Goal: Transaction & Acquisition: Purchase product/service

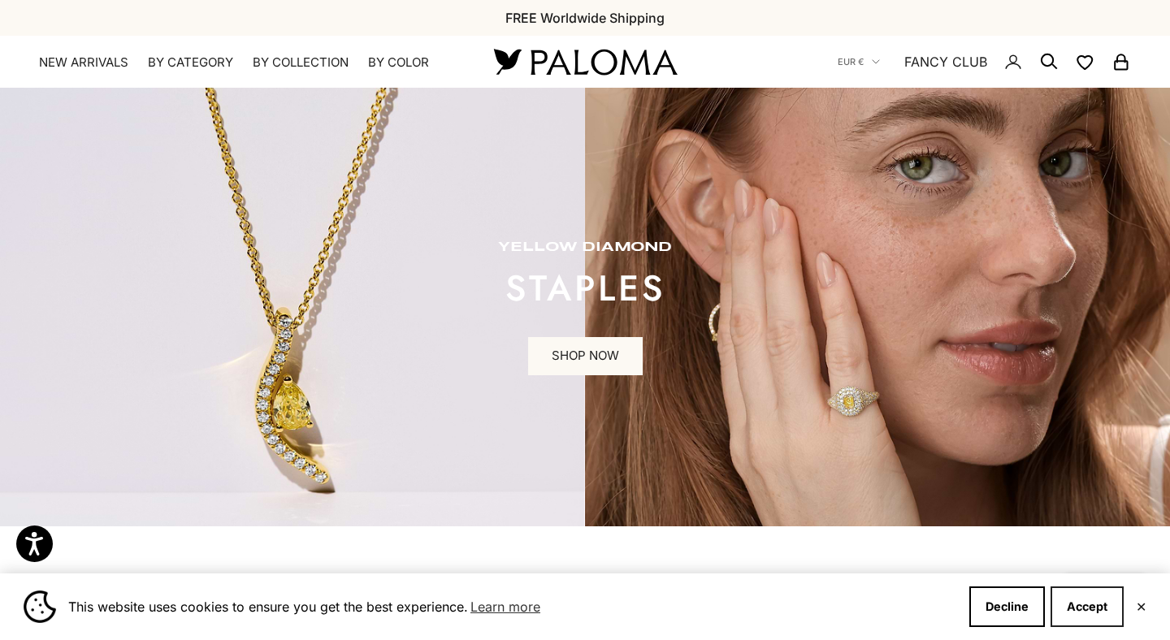
click at [1081, 593] on button "Accept" at bounding box center [1086, 606] width 73 height 41
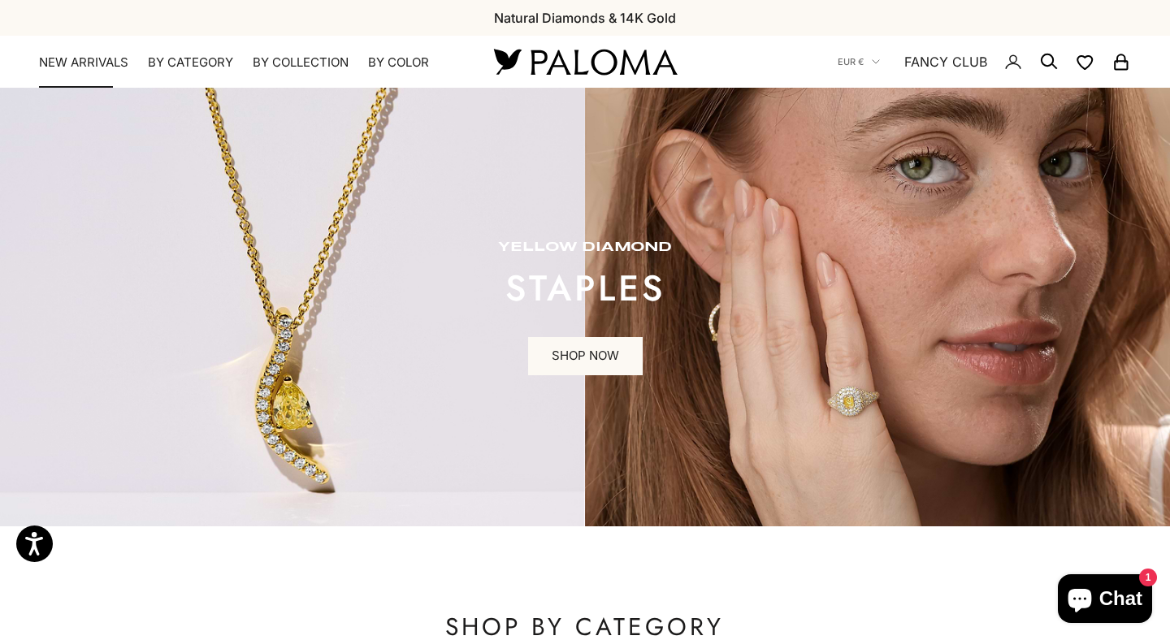
click at [113, 56] on link "NEW ARRIVALS" at bounding box center [83, 62] width 89 height 16
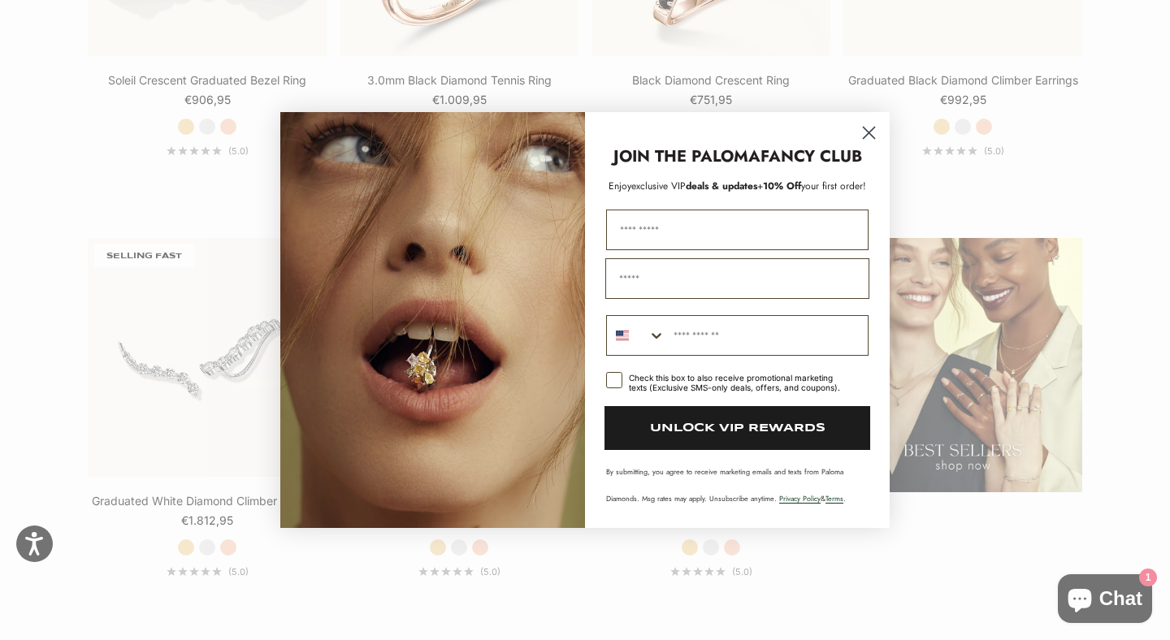
scroll to position [1965, 0]
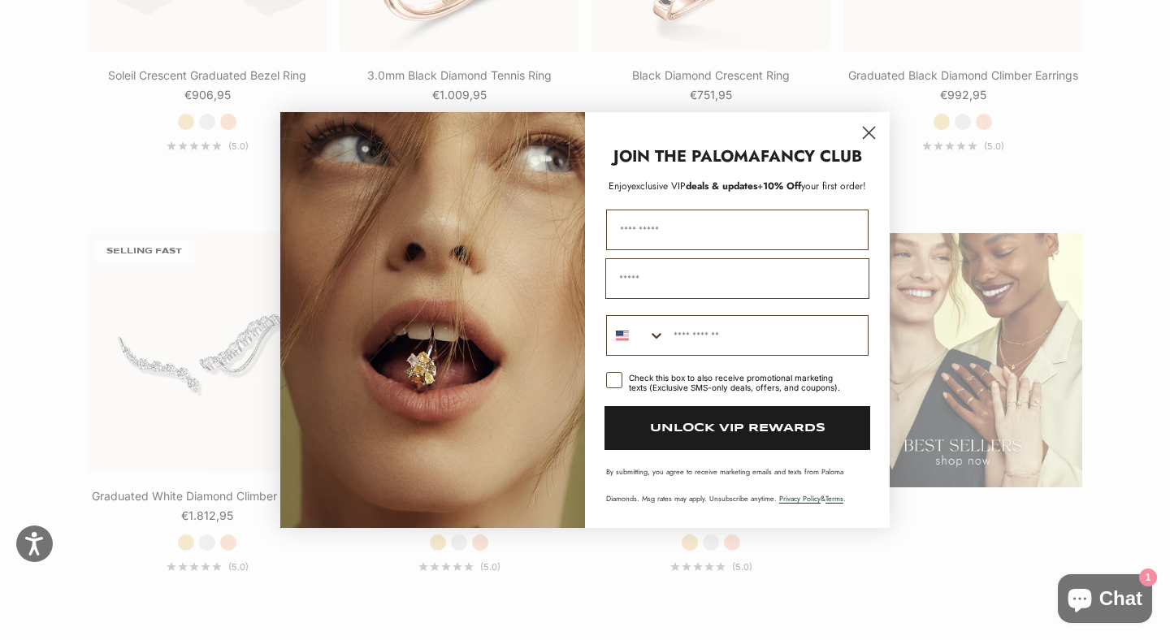
click at [867, 141] on circle "Close dialog" at bounding box center [868, 132] width 27 height 27
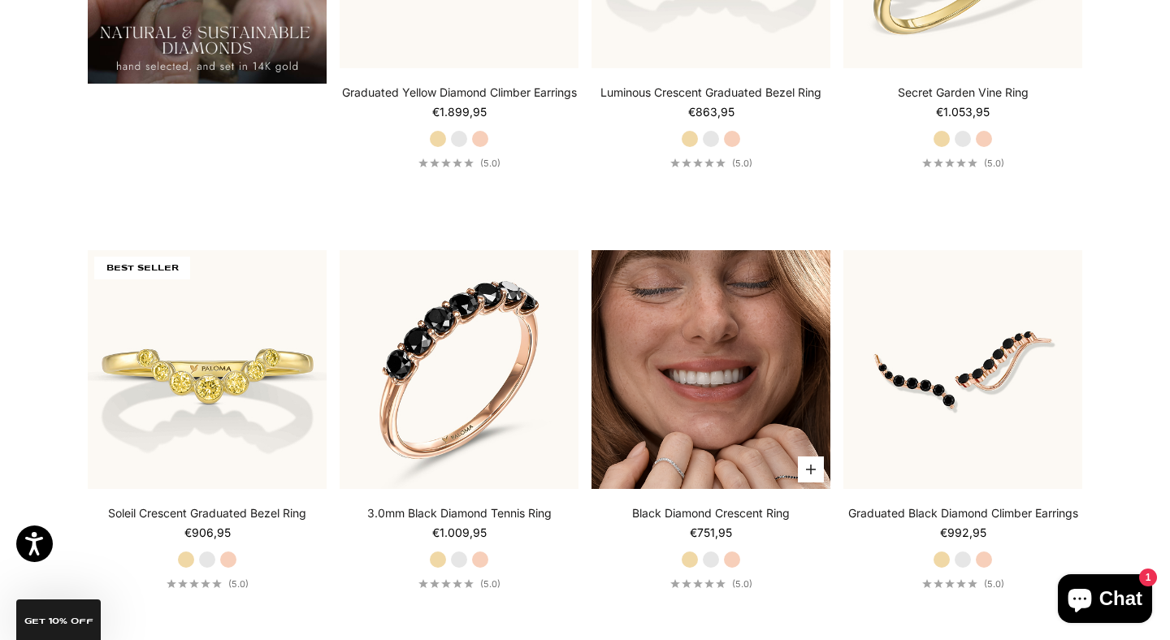
scroll to position [1468, 0]
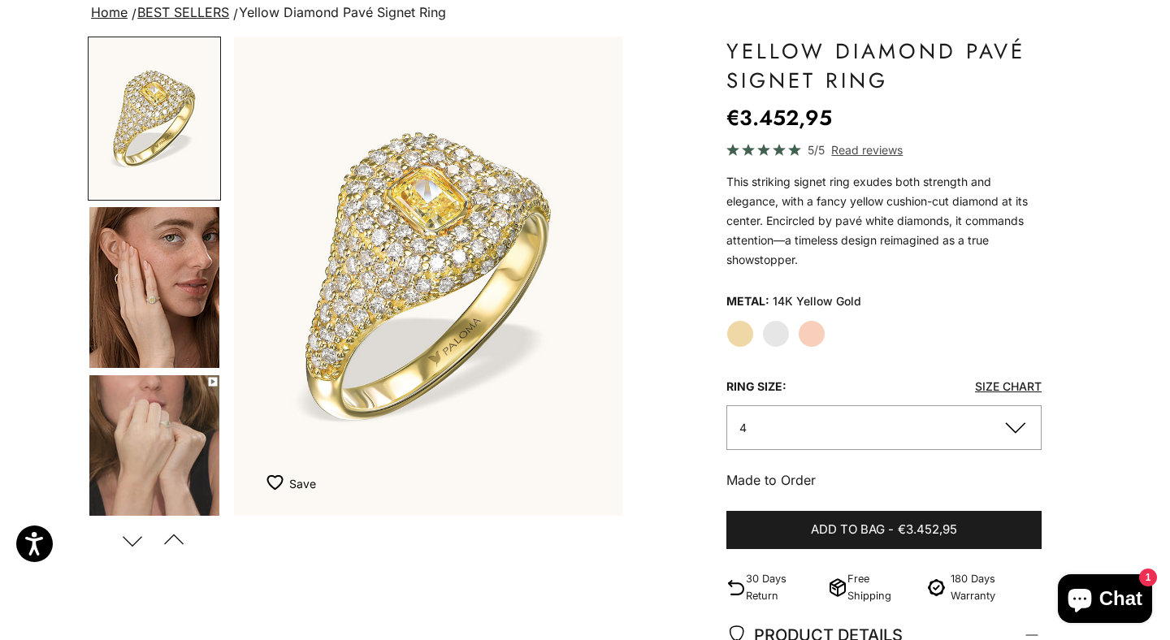
scroll to position [121, 0]
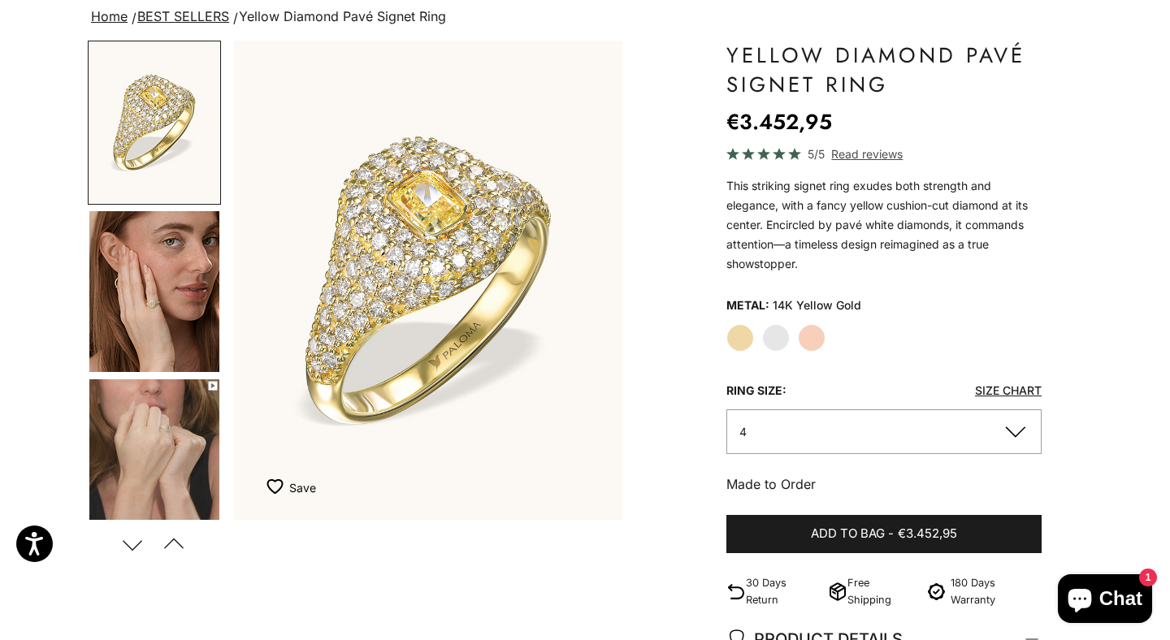
click at [158, 318] on img "Go to item 4" at bounding box center [154, 291] width 130 height 161
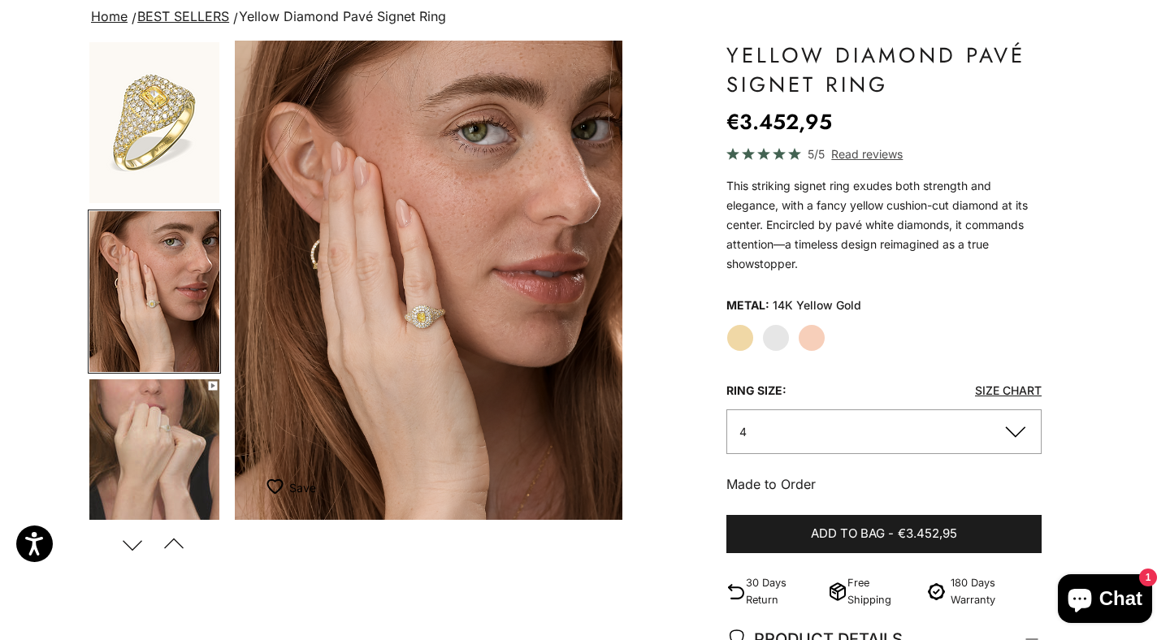
scroll to position [0, 0]
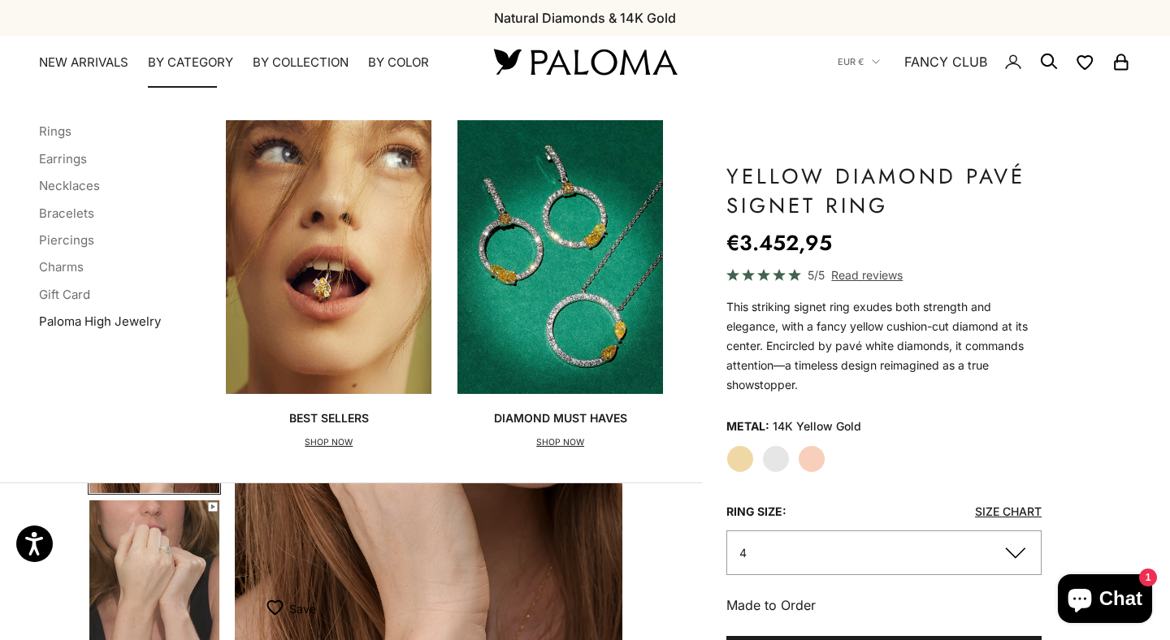
click at [104, 316] on link "Paloma High Jewelry" at bounding box center [100, 321] width 122 height 15
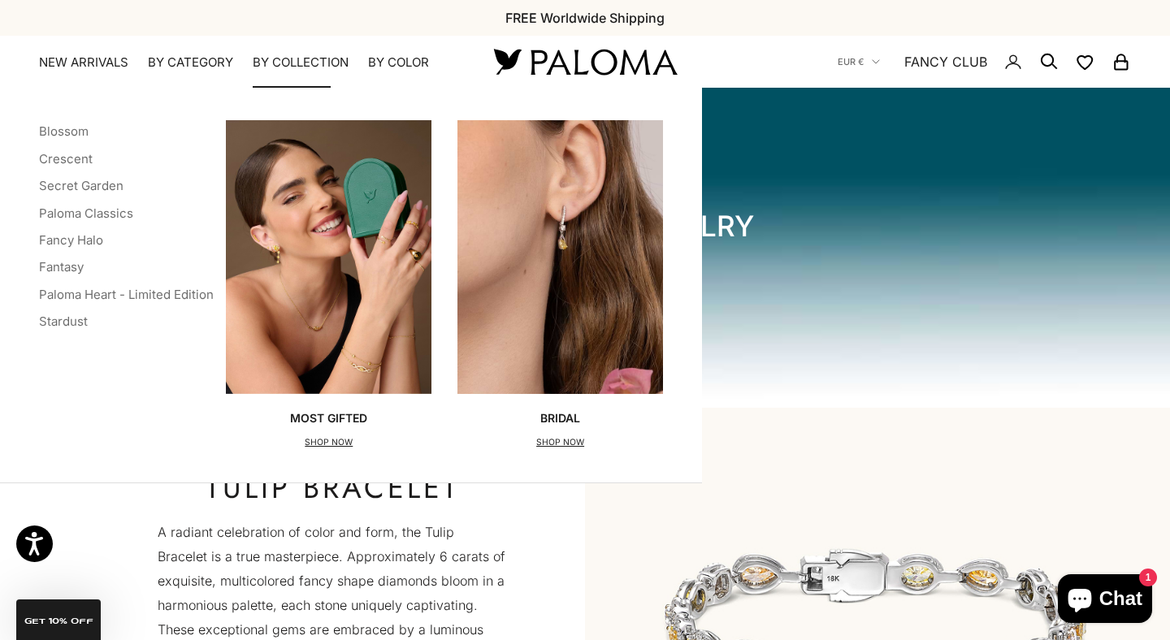
click at [542, 321] on img "Primary navigation" at bounding box center [559, 257] width 205 height 274
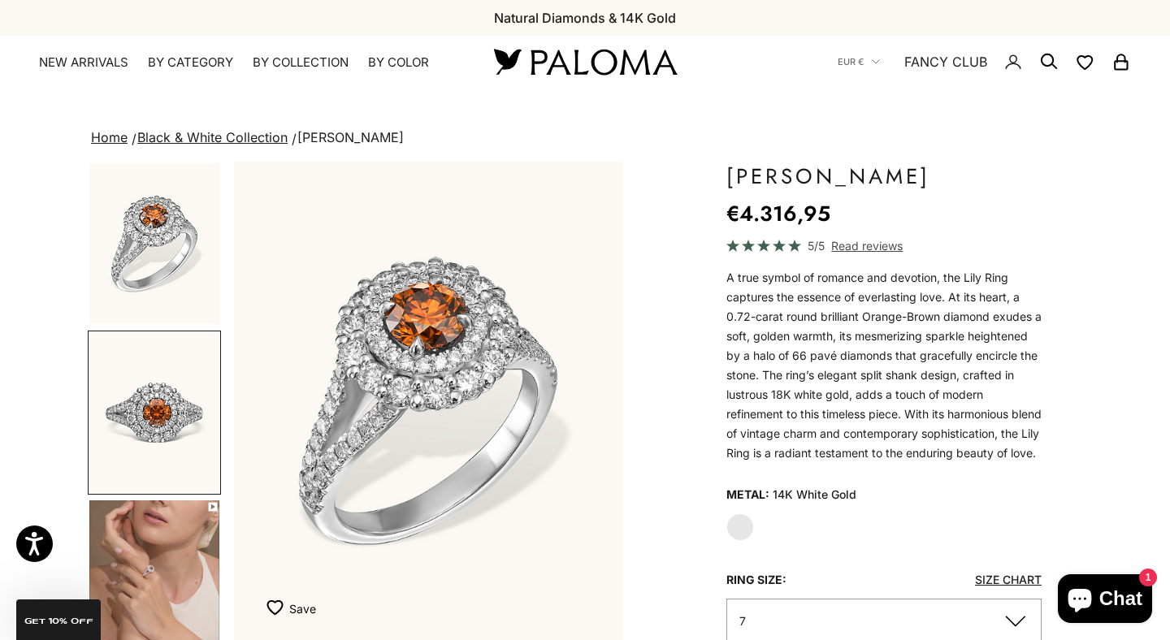
scroll to position [0, 407]
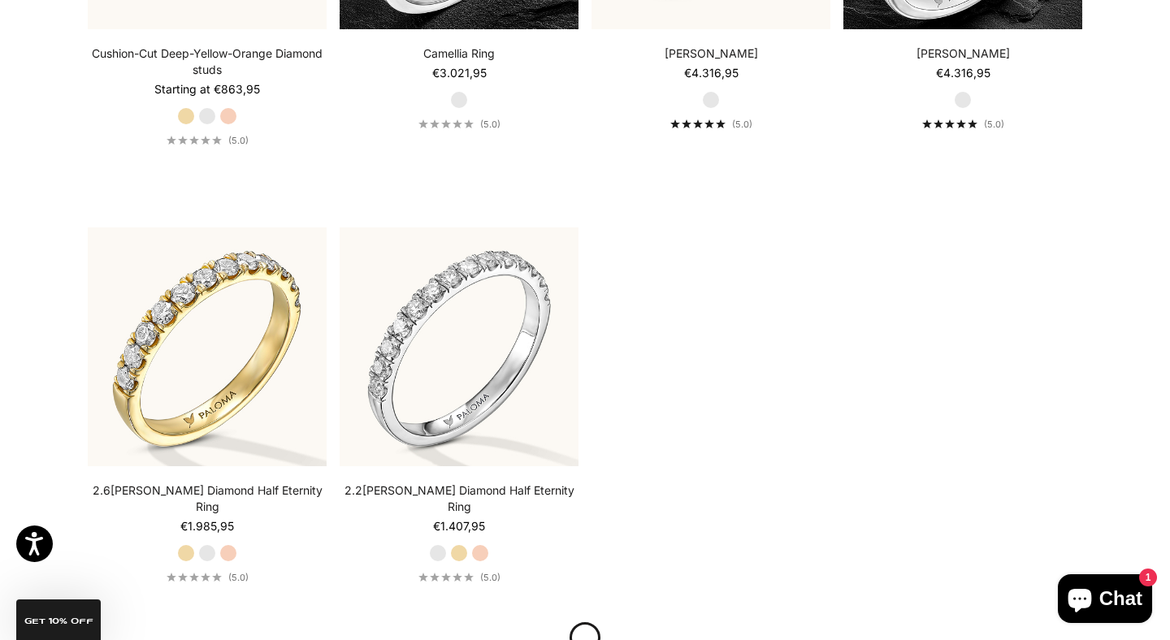
scroll to position [4933, 0]
